Goal: Check status: Check status

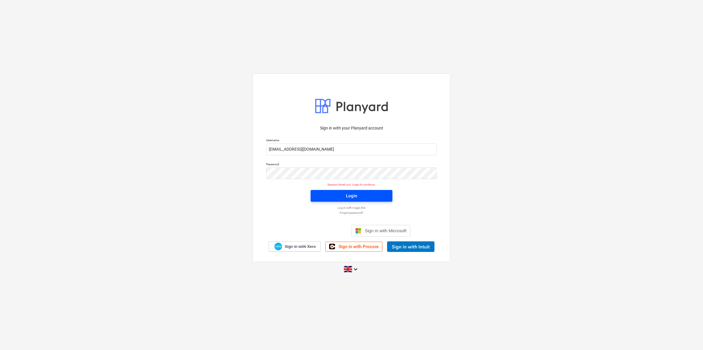
click at [368, 192] on span "Login" at bounding box center [352, 196] width 68 height 8
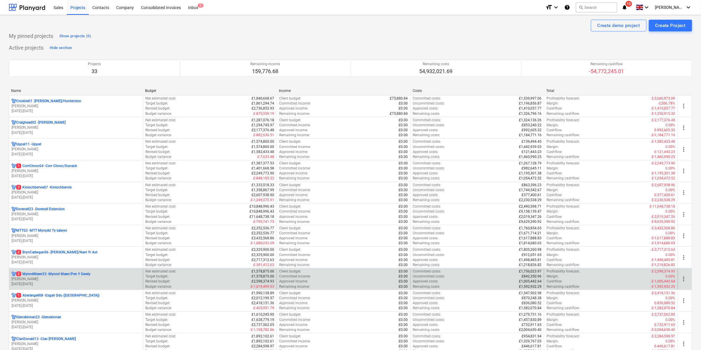
click at [64, 276] on p "2 MynndMawr23 - Mynnd Mawr/Pen Y Gwely" at bounding box center [53, 274] width 74 height 5
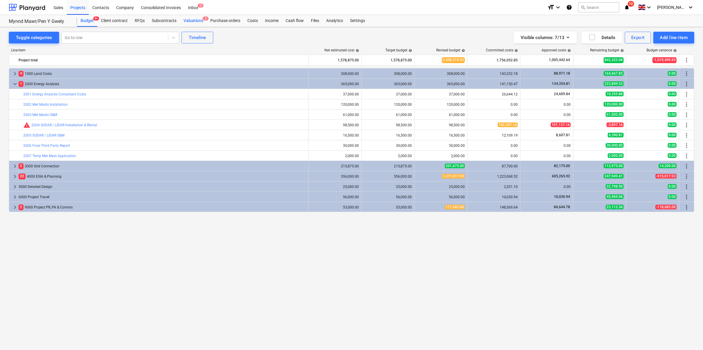
click at [196, 25] on div "Valuations 2" at bounding box center [193, 21] width 27 height 12
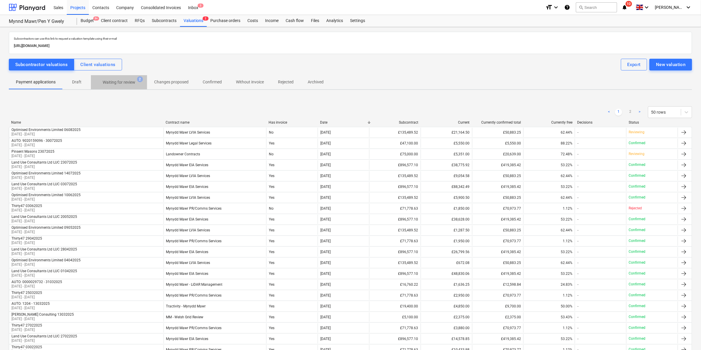
click at [122, 78] on span "Waiting for review 2" at bounding box center [119, 82] width 56 height 11
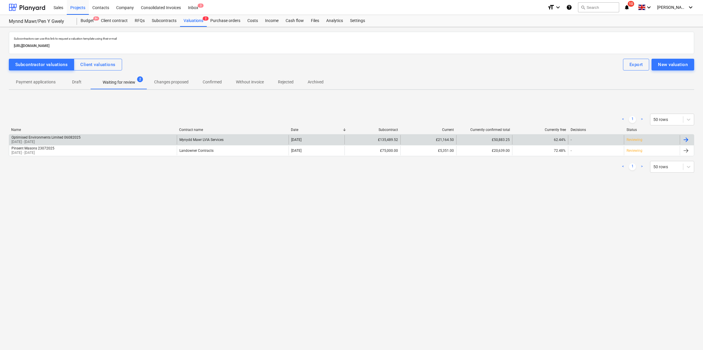
click at [127, 142] on div "Optimised Environments Limited 06082025 [DATE] - [DATE]" at bounding box center [93, 139] width 168 height 9
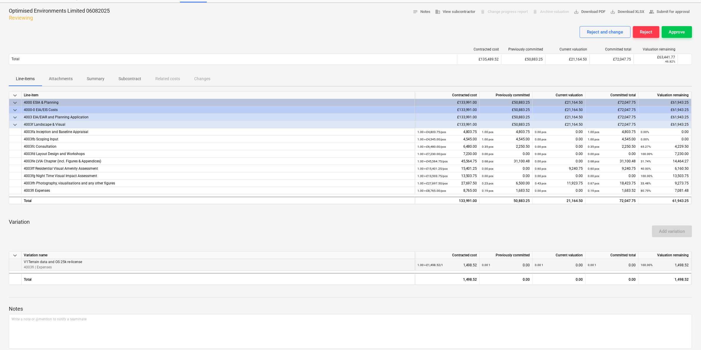
scroll to position [37, 0]
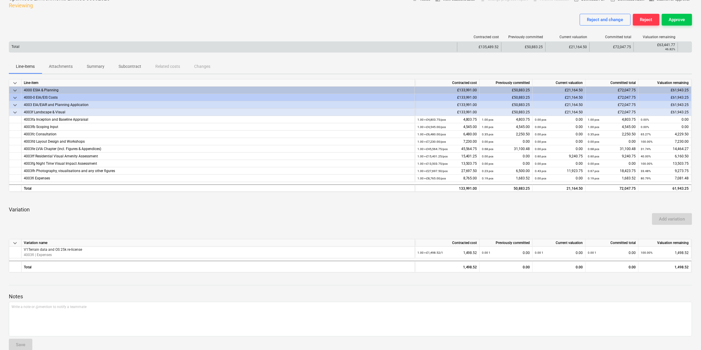
click at [572, 43] on div "£21,164.50" at bounding box center [567, 46] width 44 height 9
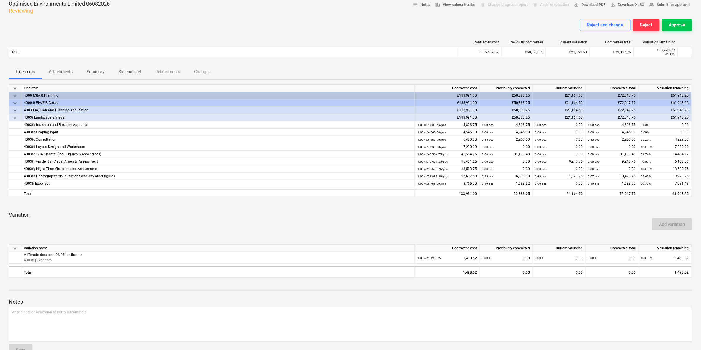
scroll to position [0, 0]
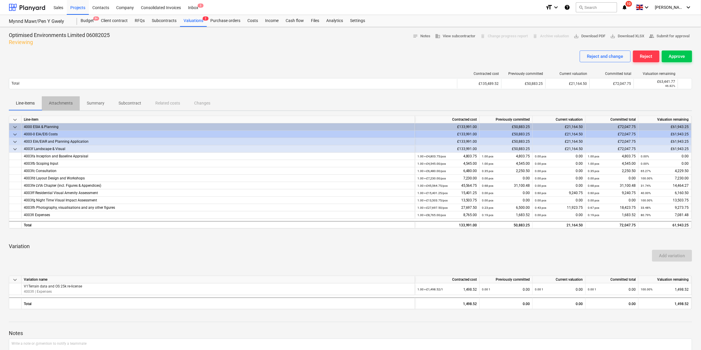
click at [59, 110] on button "Attachments" at bounding box center [61, 103] width 38 height 14
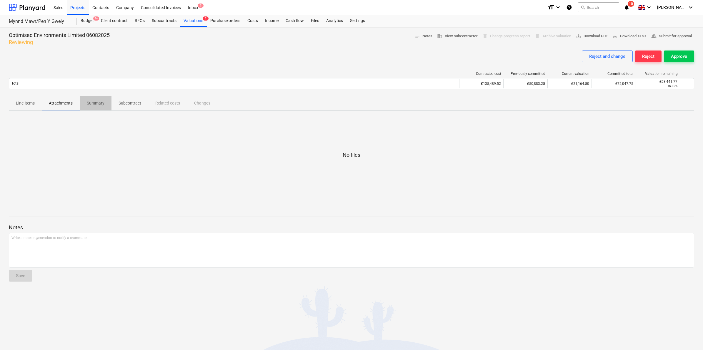
drag, startPoint x: 87, startPoint y: 105, endPoint x: 70, endPoint y: 105, distance: 17.1
click at [86, 105] on span "Summary" at bounding box center [96, 104] width 32 height 10
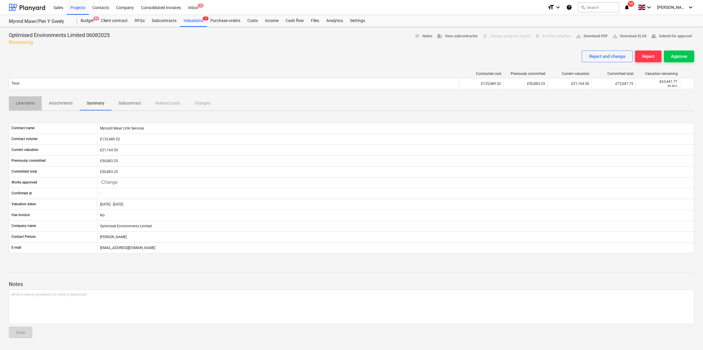
click at [26, 98] on button "Line-items" at bounding box center [25, 103] width 33 height 14
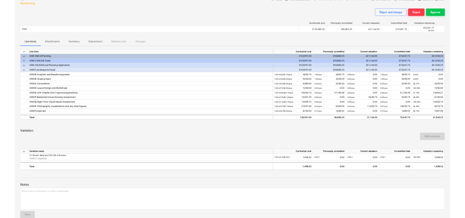
scroll to position [36, 0]
